Goal: Transaction & Acquisition: Purchase product/service

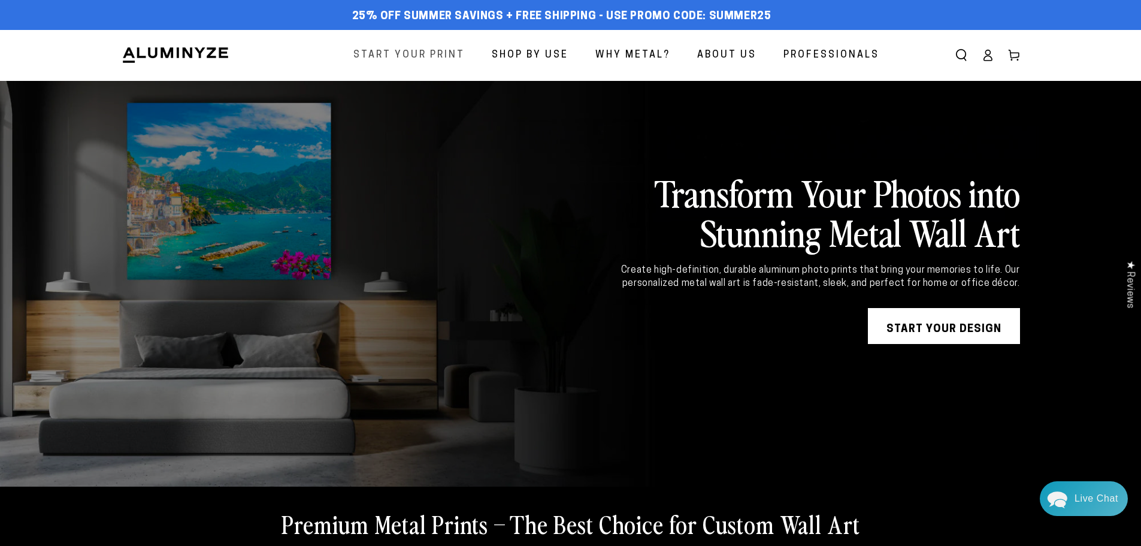
click at [427, 56] on span "Start Your Print" at bounding box center [408, 55] width 111 height 17
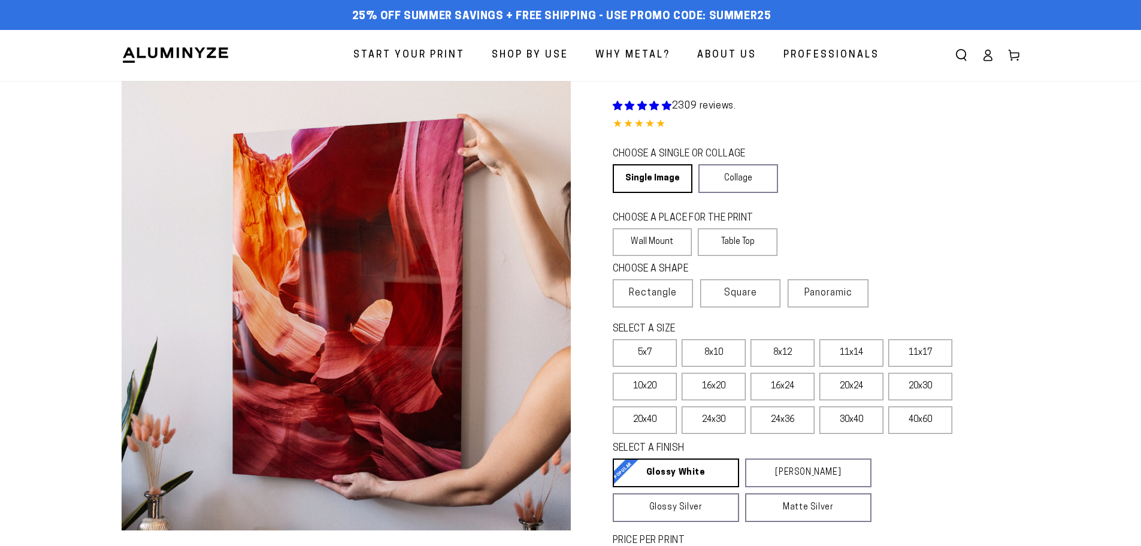
select select "**********"
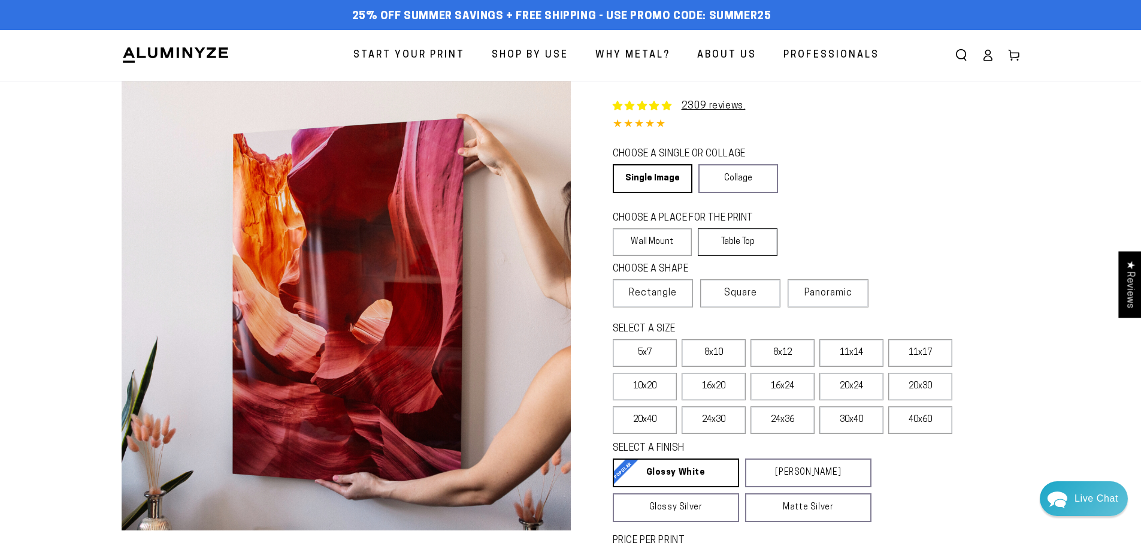
click at [751, 244] on label "Table Top" at bounding box center [738, 242] width 80 height 28
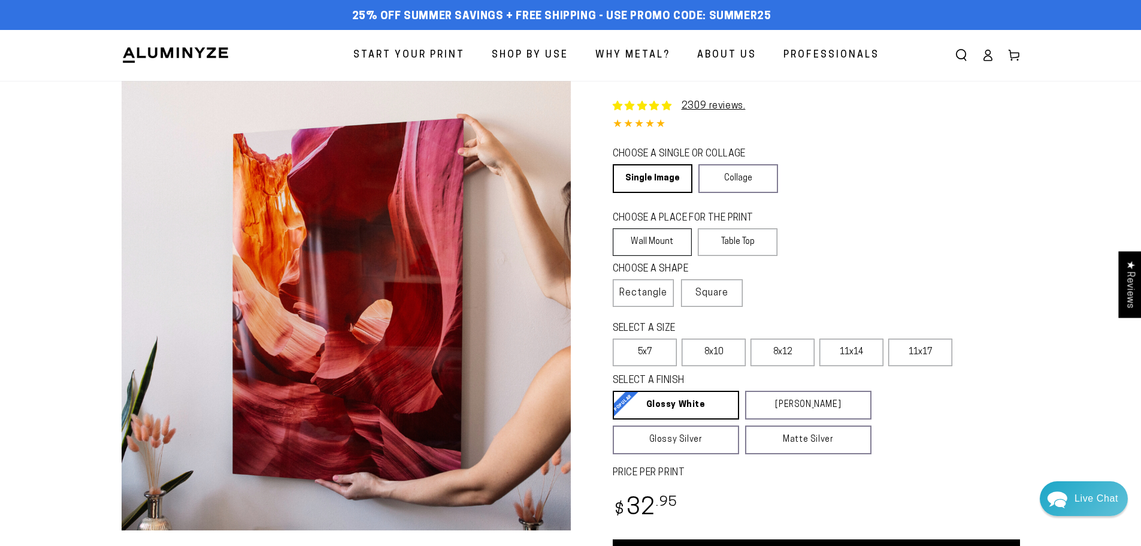
click at [662, 245] on label "Wall Mount" at bounding box center [653, 242] width 80 height 28
